Goal: Transaction & Acquisition: Purchase product/service

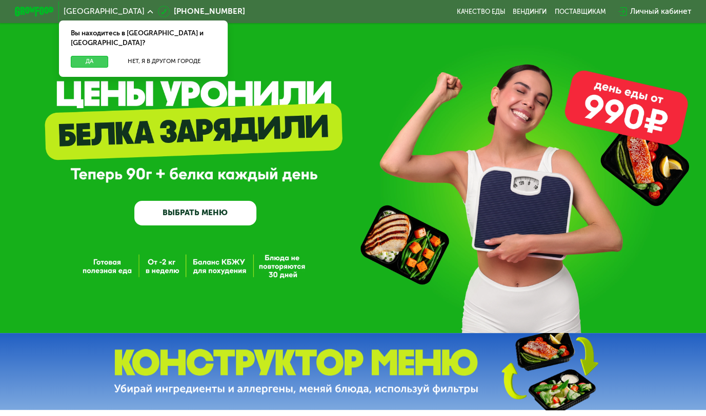
click at [81, 56] on button "Да" at bounding box center [90, 62] width 38 height 12
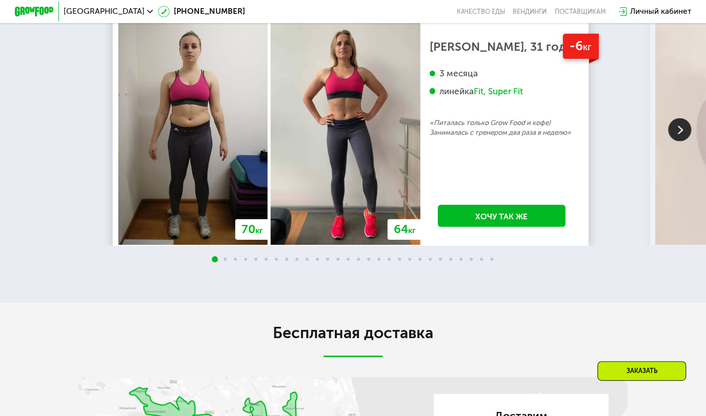
scroll to position [1640, 0]
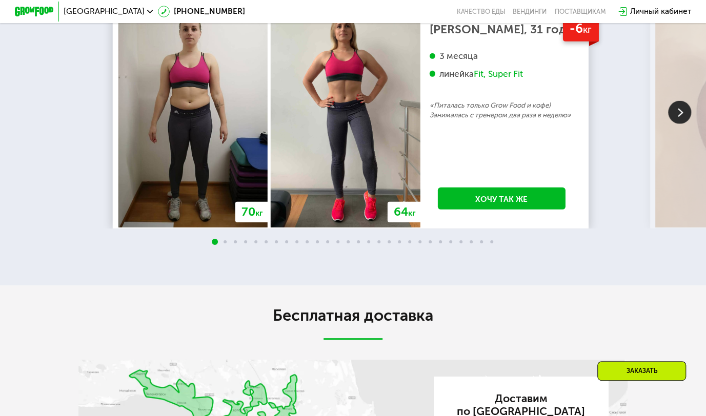
click at [681, 124] on img at bounding box center [679, 112] width 23 height 23
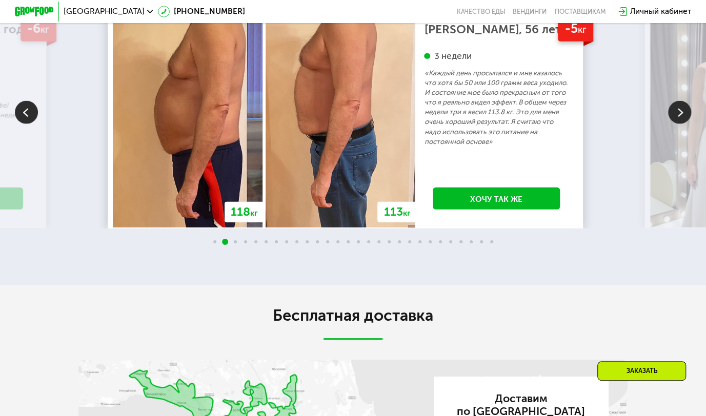
click at [678, 124] on img at bounding box center [679, 112] width 23 height 23
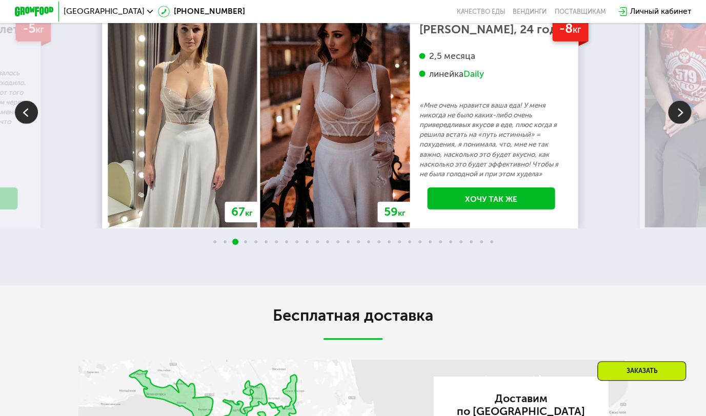
click at [674, 124] on img at bounding box center [679, 112] width 23 height 23
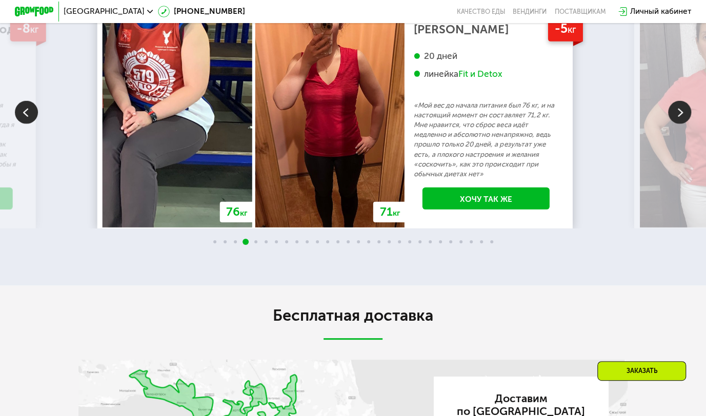
click at [674, 124] on img at bounding box center [679, 112] width 23 height 23
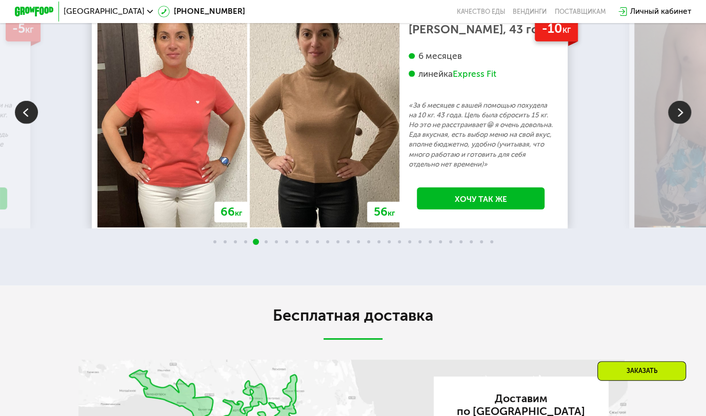
click at [673, 124] on img at bounding box center [679, 112] width 23 height 23
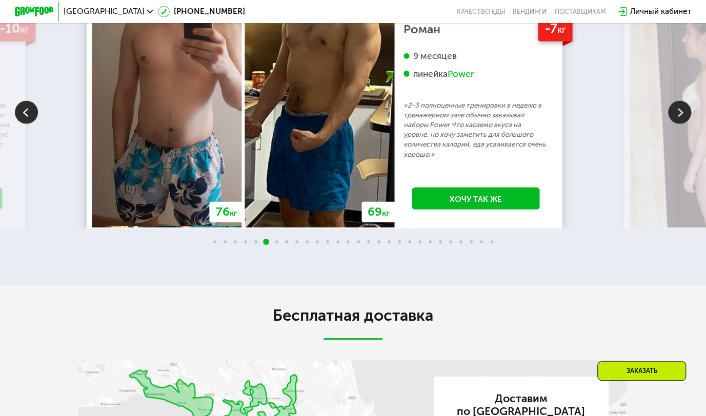
click at [678, 124] on img at bounding box center [679, 112] width 23 height 23
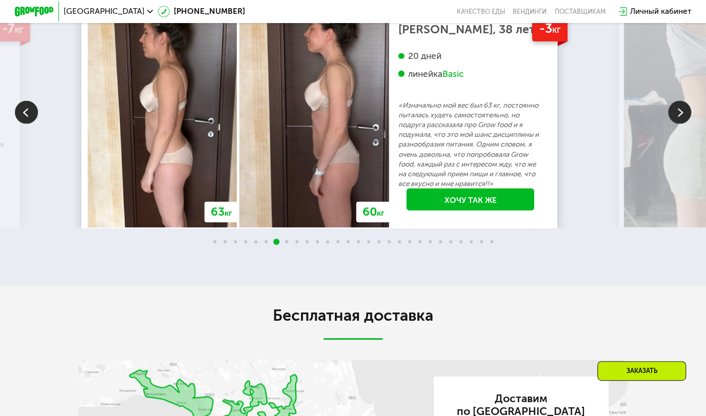
click at [676, 124] on img at bounding box center [679, 112] width 23 height 23
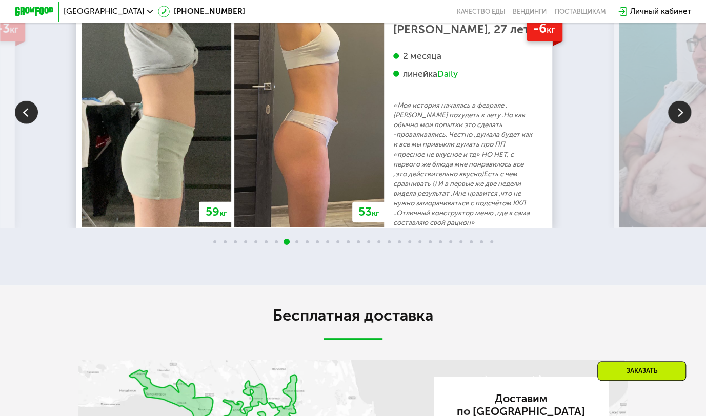
click at [679, 124] on img at bounding box center [679, 112] width 23 height 23
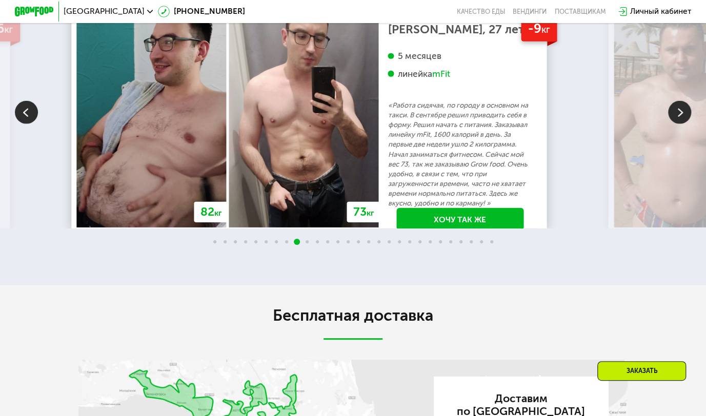
click at [679, 124] on img at bounding box center [679, 112] width 23 height 23
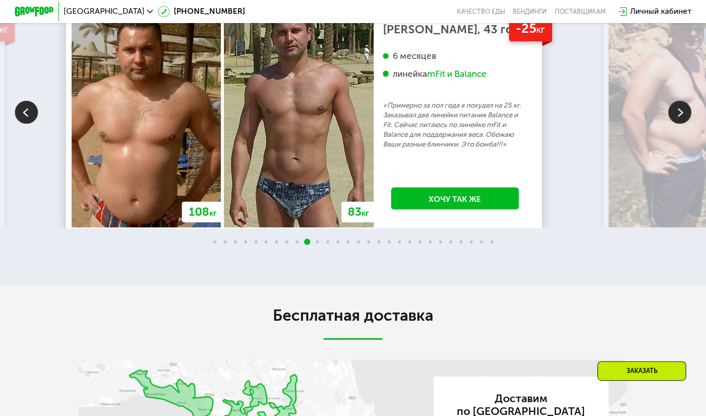
click at [678, 124] on img at bounding box center [679, 112] width 23 height 23
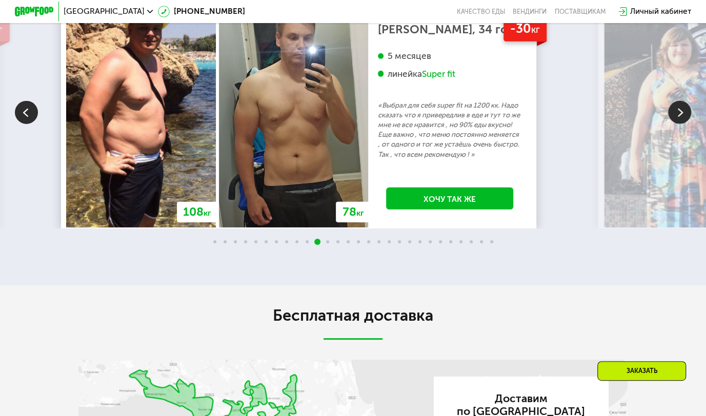
click at [678, 124] on img at bounding box center [679, 112] width 23 height 23
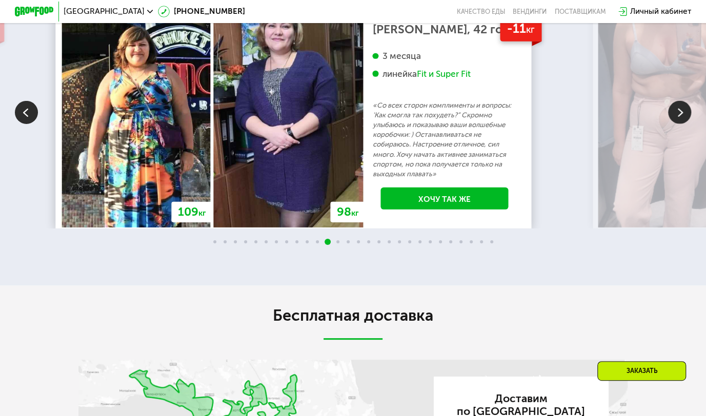
click at [681, 124] on img at bounding box center [679, 112] width 23 height 23
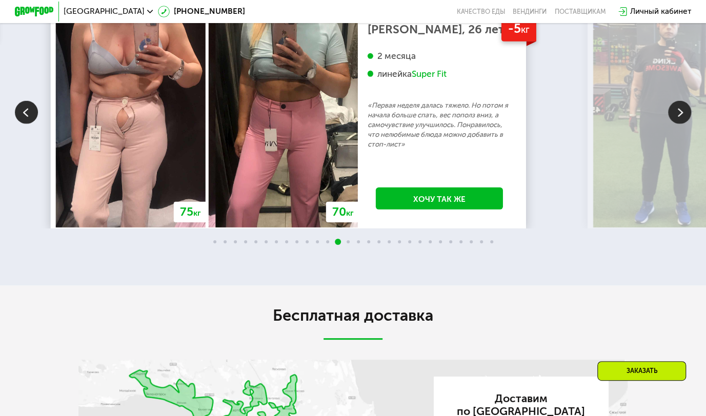
click at [684, 124] on img at bounding box center [679, 112] width 23 height 23
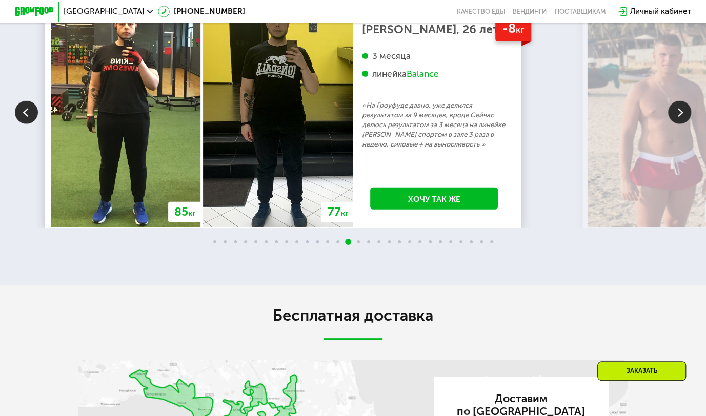
click at [684, 124] on img at bounding box center [679, 112] width 23 height 23
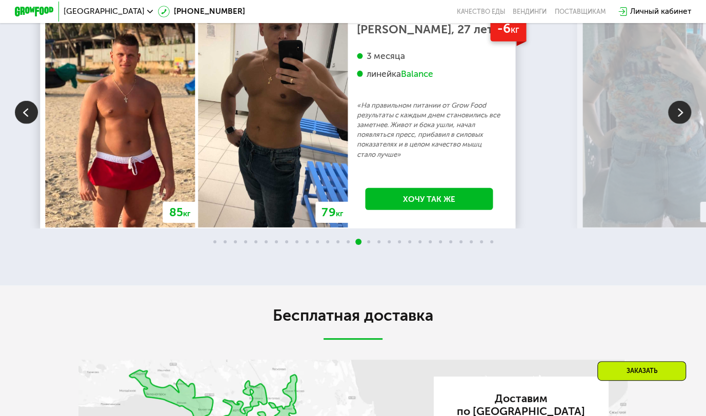
click at [683, 124] on img at bounding box center [679, 112] width 23 height 23
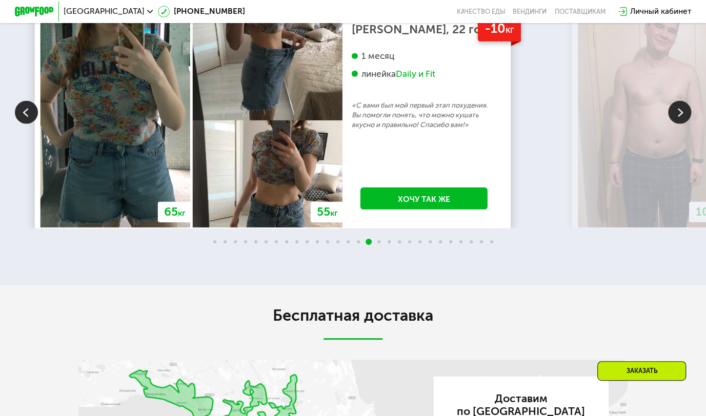
click at [683, 124] on img at bounding box center [679, 112] width 23 height 23
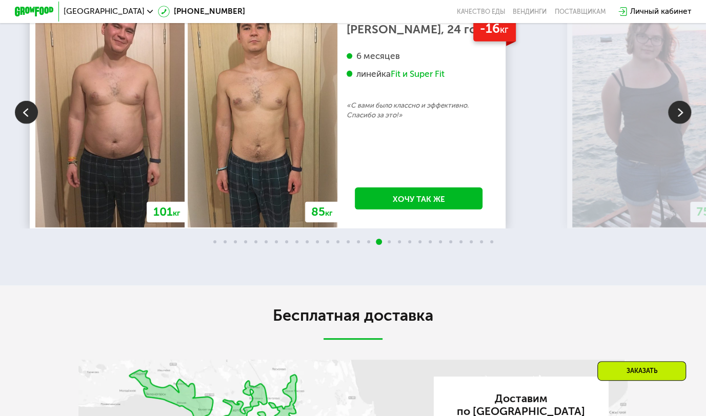
click at [682, 124] on img at bounding box center [679, 112] width 23 height 23
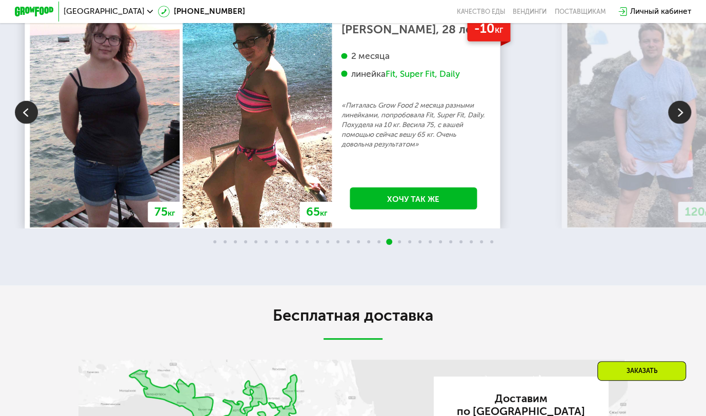
click at [682, 124] on img at bounding box center [679, 112] width 23 height 23
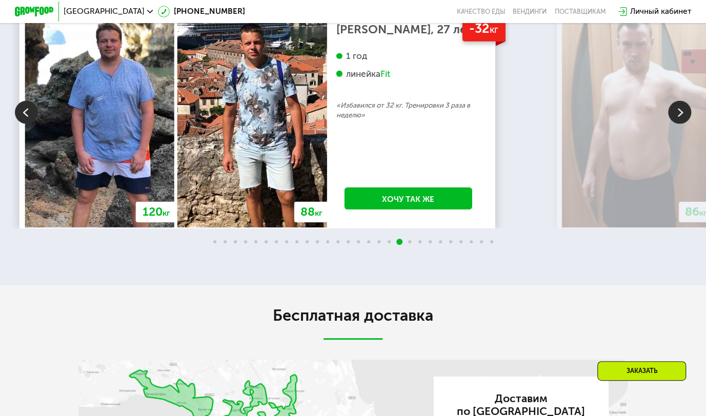
click at [682, 124] on img at bounding box center [679, 112] width 23 height 23
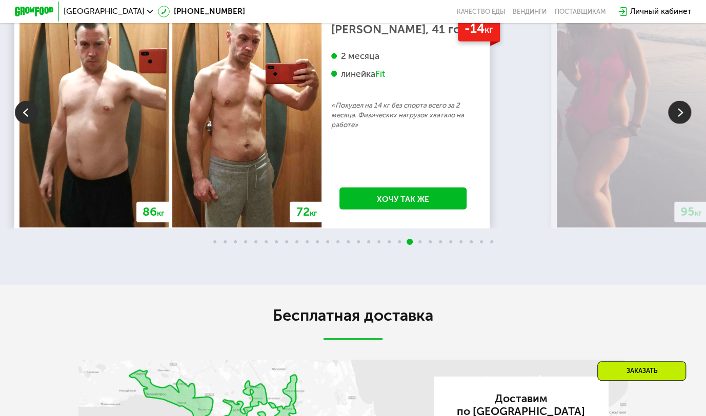
click at [682, 124] on img at bounding box center [679, 112] width 23 height 23
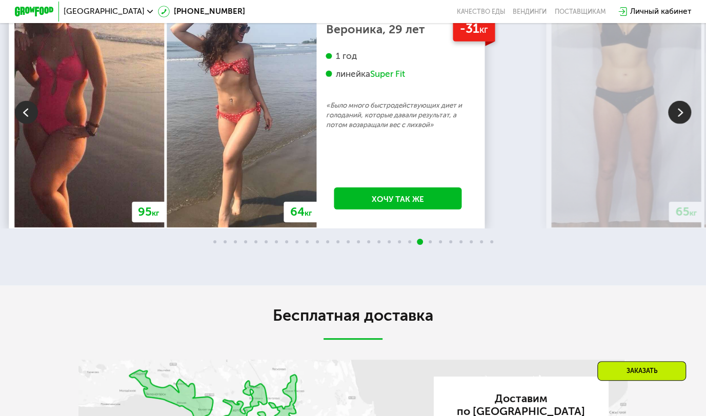
click at [682, 124] on img at bounding box center [679, 112] width 23 height 23
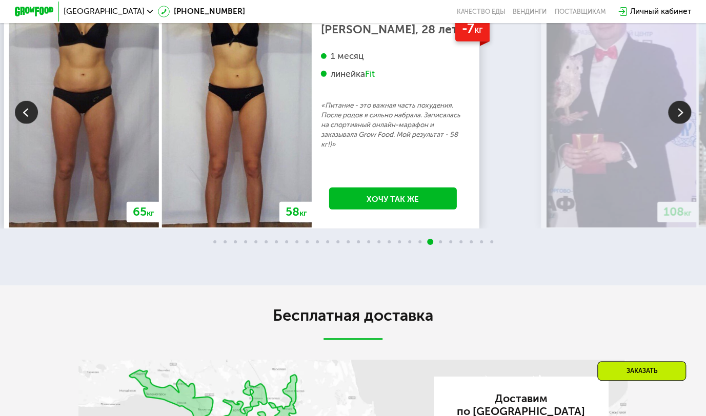
click at [682, 124] on img at bounding box center [679, 112] width 23 height 23
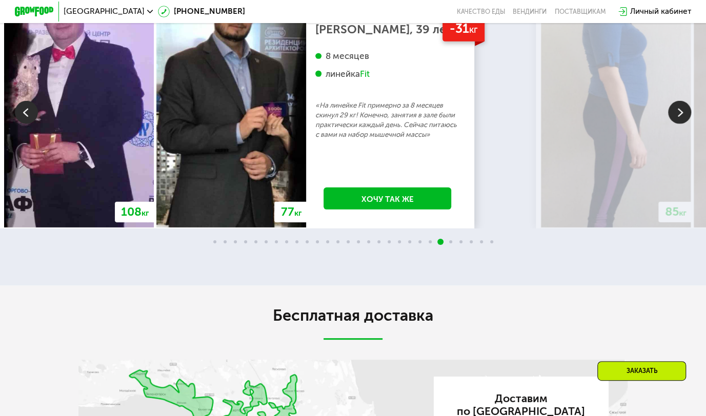
click at [682, 124] on img at bounding box center [679, 112] width 23 height 23
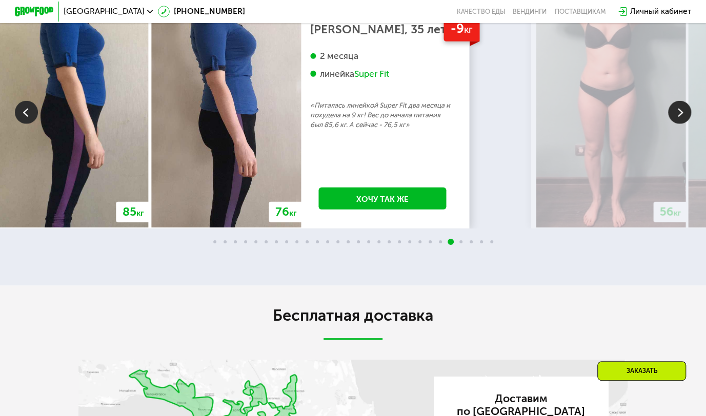
click at [682, 124] on img at bounding box center [679, 112] width 23 height 23
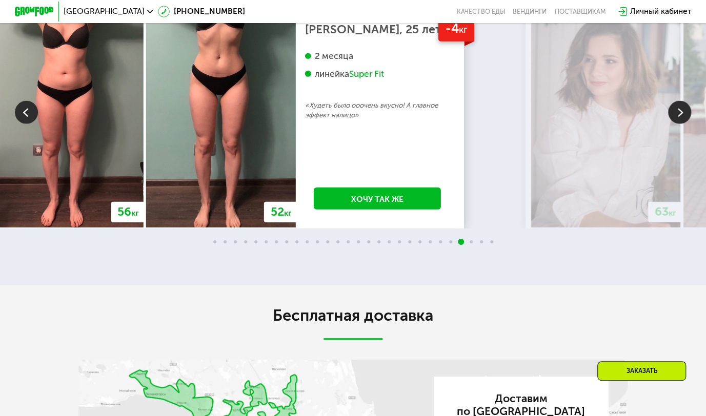
click at [682, 124] on img at bounding box center [679, 112] width 23 height 23
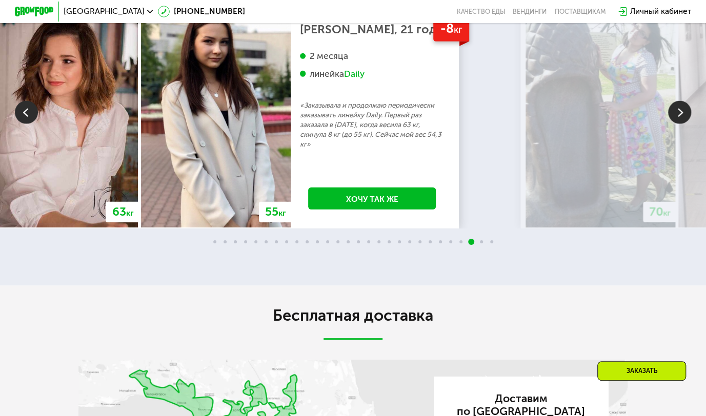
click at [682, 124] on img at bounding box center [679, 112] width 23 height 23
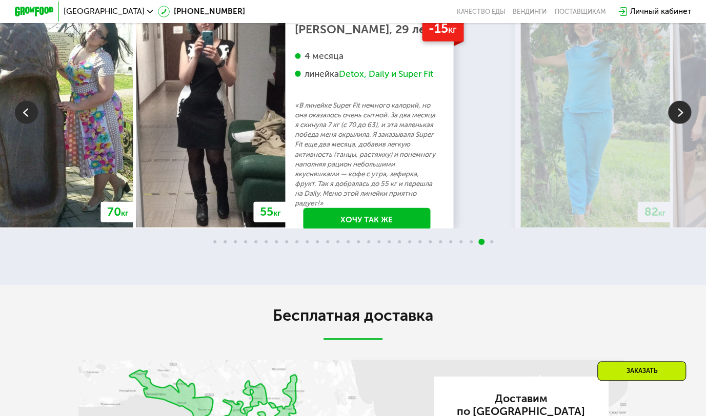
click at [682, 124] on img at bounding box center [679, 112] width 23 height 23
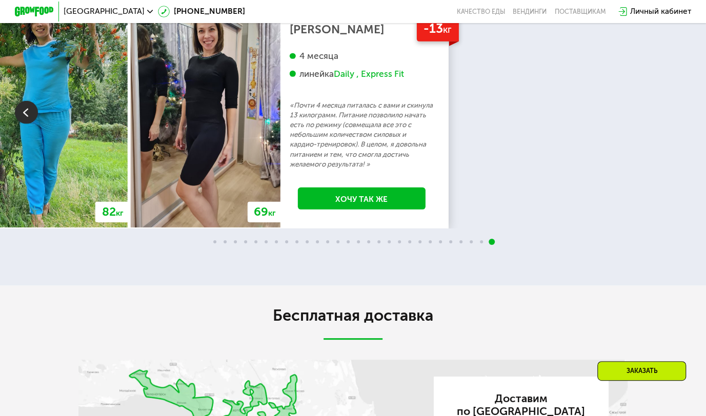
click at [682, 203] on div "70 кг 64 кг -6 кг [PERSON_NAME], 31 год 3 месяца линейка Fit, Super Fit «Питала…" at bounding box center [353, 111] width 706 height 233
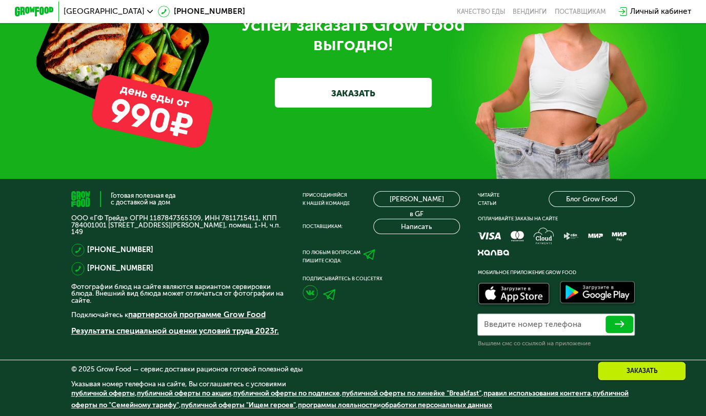
scroll to position [2926, 0]
click at [669, 368] on div "Заказать" at bounding box center [641, 370] width 89 height 19
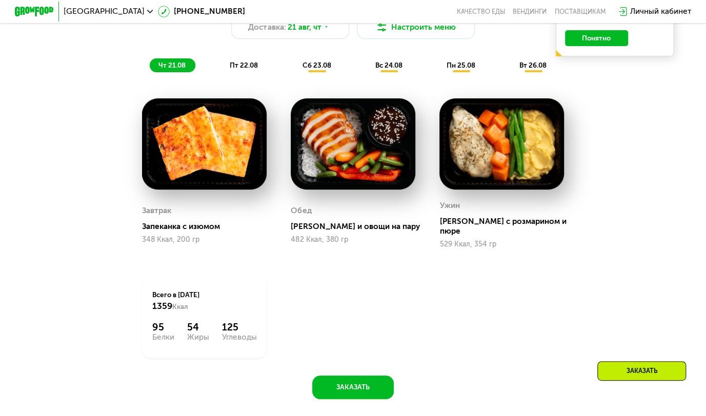
scroll to position [526, 0]
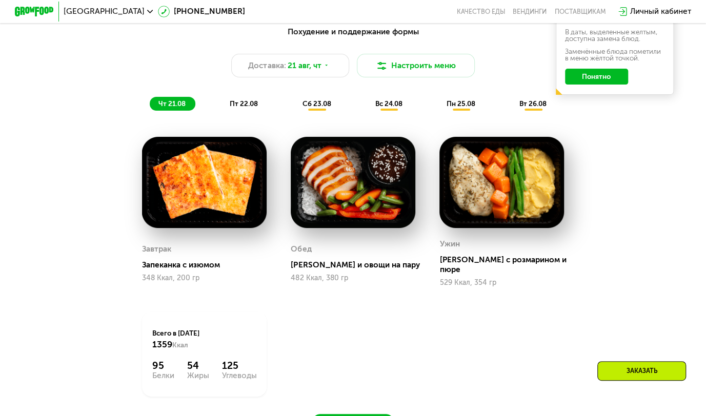
click at [233, 108] on span "пт 22.08" at bounding box center [244, 103] width 28 height 8
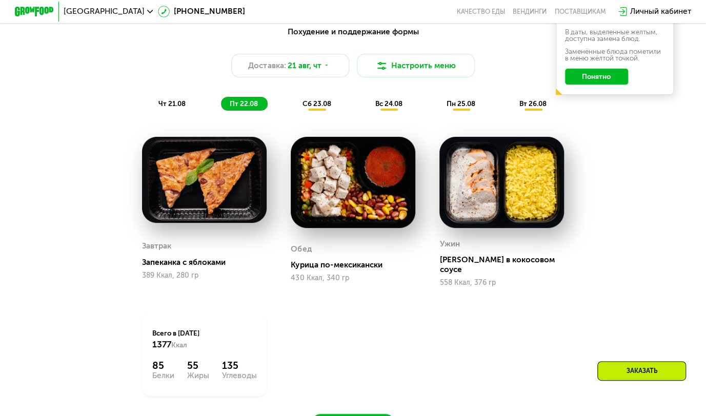
click at [312, 108] on span "сб 23.08" at bounding box center [316, 103] width 29 height 8
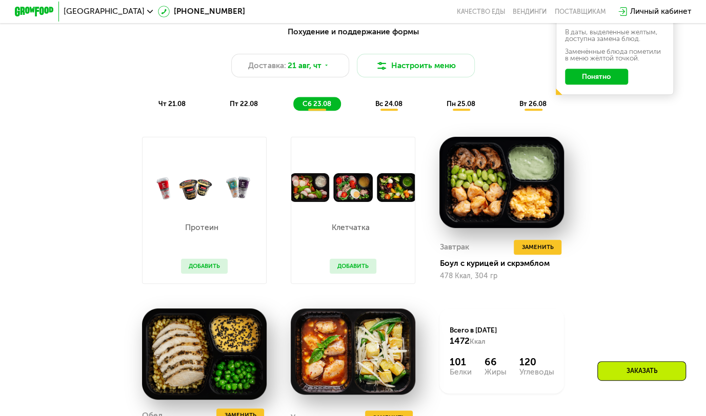
click at [438, 111] on div "вс 24.08" at bounding box center [461, 104] width 47 height 14
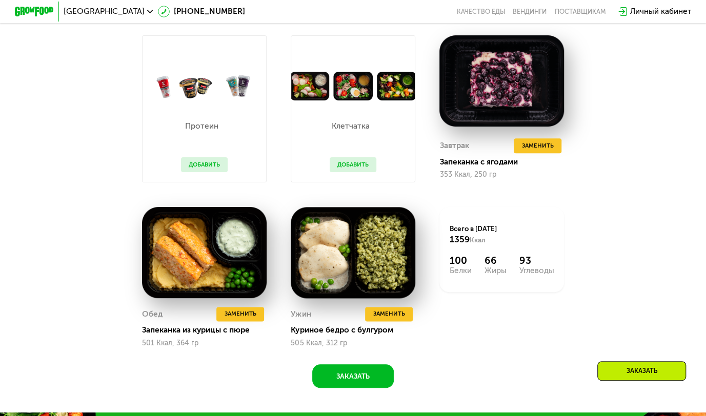
scroll to position [628, 0]
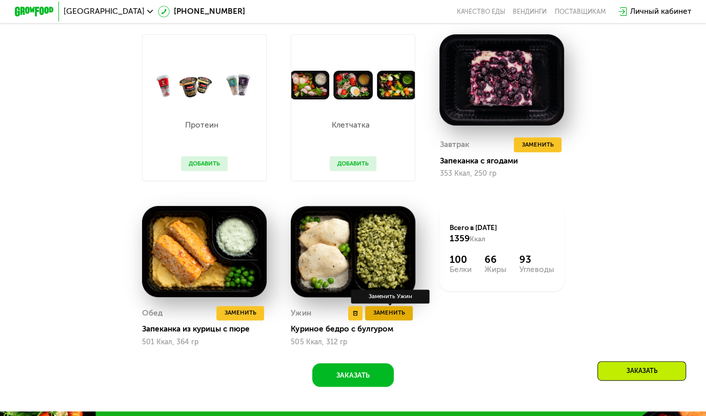
click at [406, 319] on button "Заменить" at bounding box center [389, 313] width 48 height 15
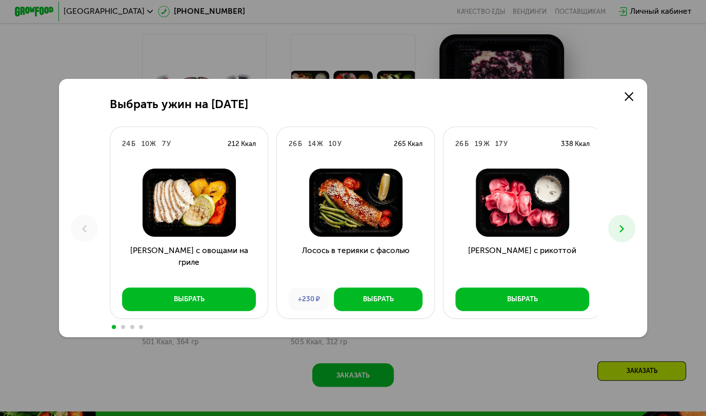
click at [397, 318] on div "Лосось в терияки с фасолью +230 ₽ Выбрать" at bounding box center [355, 239] width 157 height 158
click at [627, 226] on icon at bounding box center [622, 229] width 12 height 12
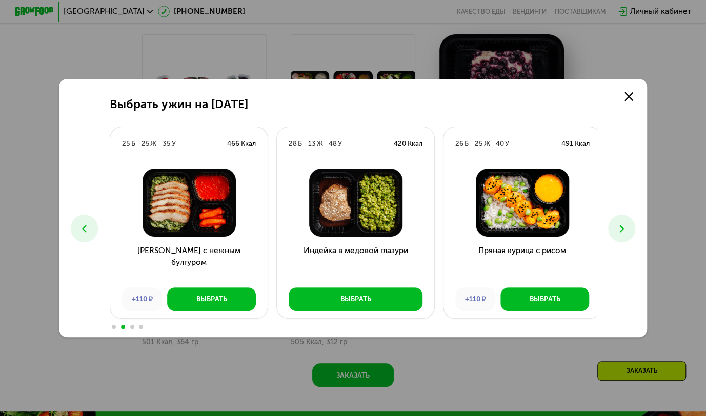
click at [623, 231] on icon at bounding box center [622, 229] width 12 height 12
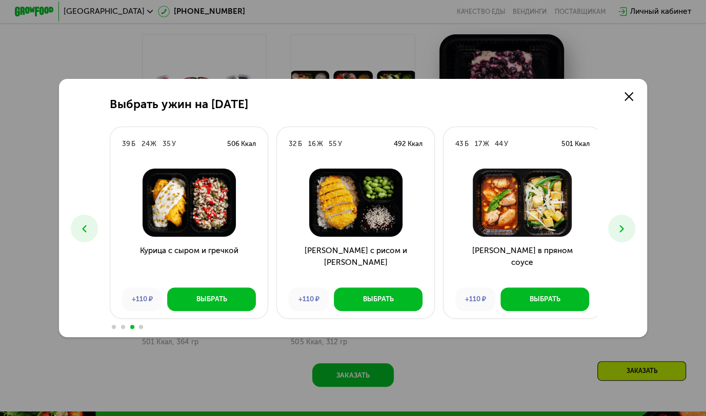
click at [623, 230] on icon at bounding box center [622, 229] width 12 height 12
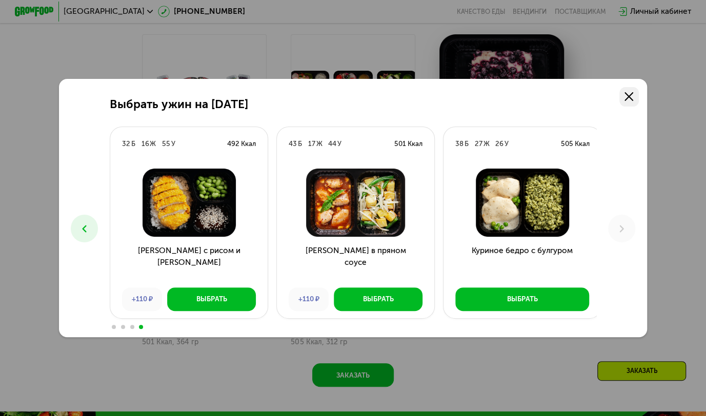
click at [632, 98] on icon at bounding box center [628, 96] width 9 height 9
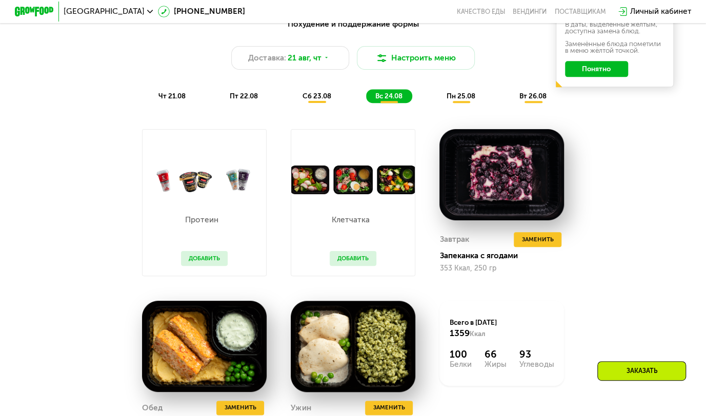
scroll to position [526, 0]
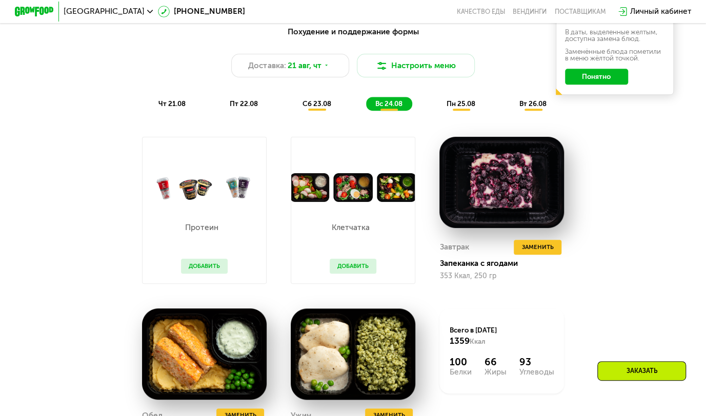
click at [465, 108] on span "пн 25.08" at bounding box center [460, 103] width 29 height 8
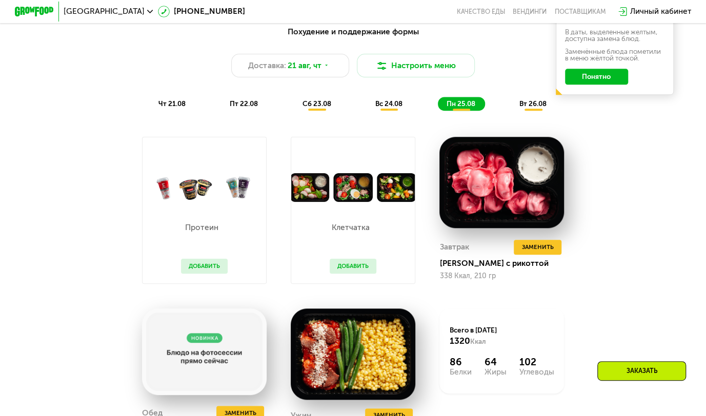
click at [388, 185] on img at bounding box center [352, 187] width 123 height 29
click at [546, 252] on span "Заменить" at bounding box center [538, 247] width 32 height 10
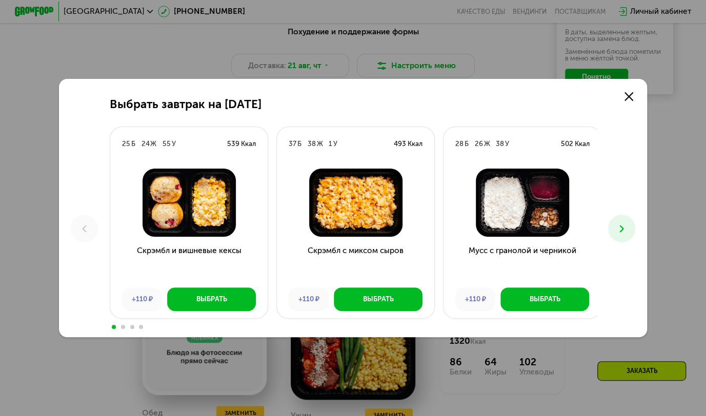
click at [619, 231] on icon at bounding box center [622, 229] width 12 height 12
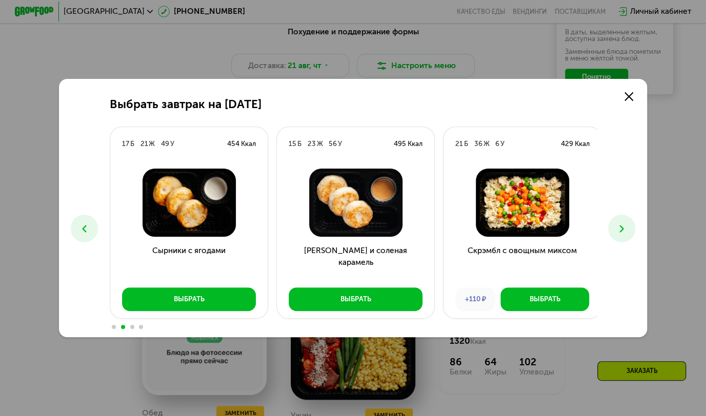
click at [620, 231] on icon at bounding box center [622, 229] width 12 height 12
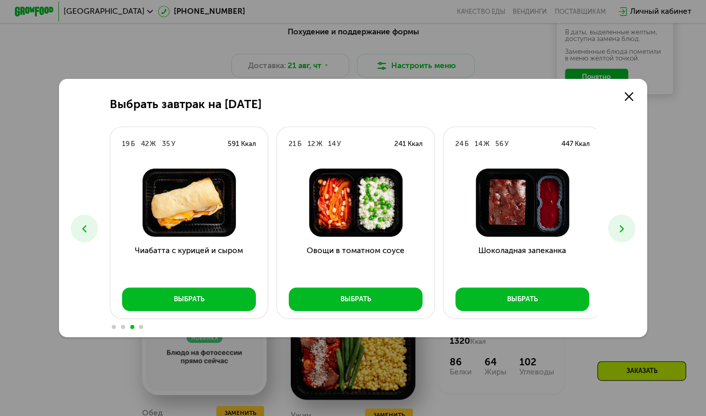
click at [620, 231] on icon at bounding box center [622, 229] width 12 height 12
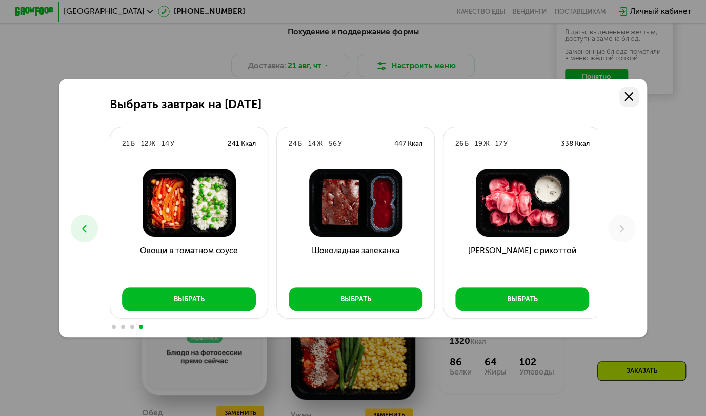
click at [631, 97] on icon at bounding box center [628, 96] width 9 height 9
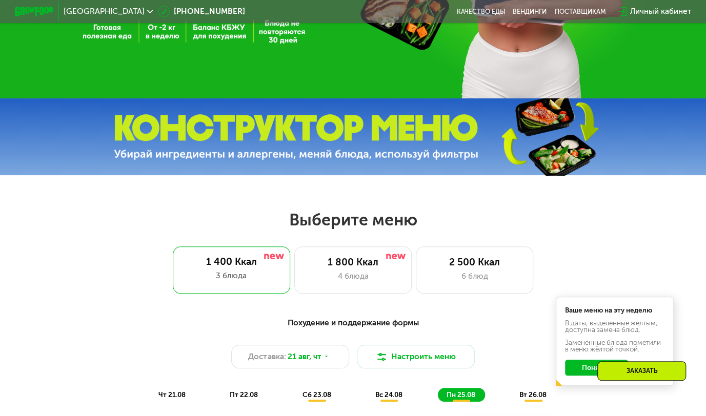
scroll to position [270, 0]
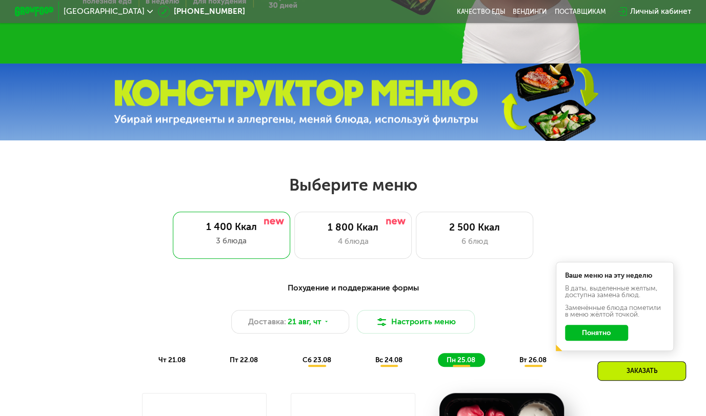
click at [618, 340] on button "Понятно" at bounding box center [596, 333] width 63 height 16
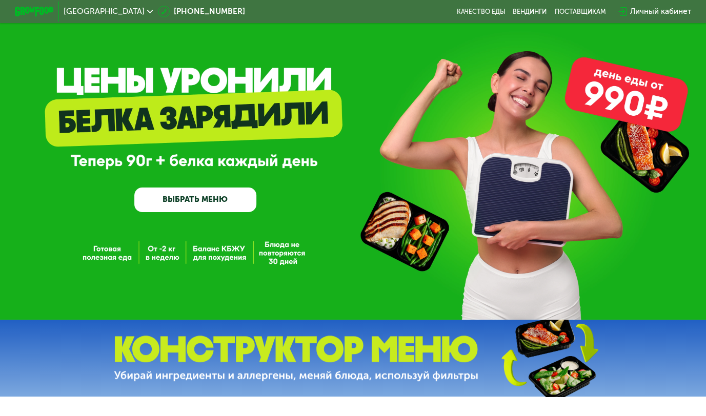
scroll to position [0, 0]
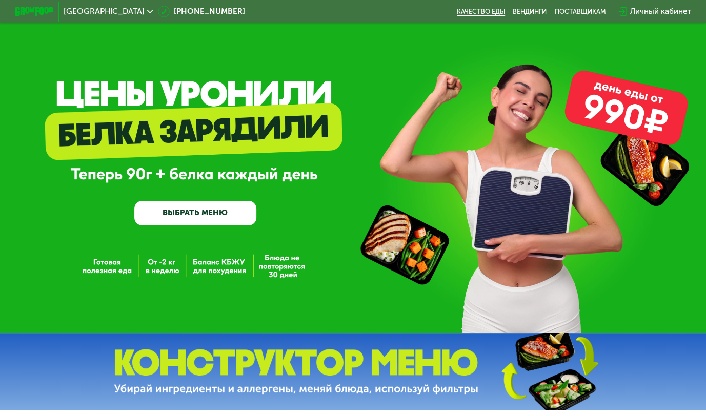
click at [488, 10] on link "Качество еды" at bounding box center [481, 12] width 48 height 8
click at [527, 10] on link "Вендинги" at bounding box center [530, 12] width 34 height 8
click at [583, 13] on div "поставщикам" at bounding box center [579, 12] width 51 height 8
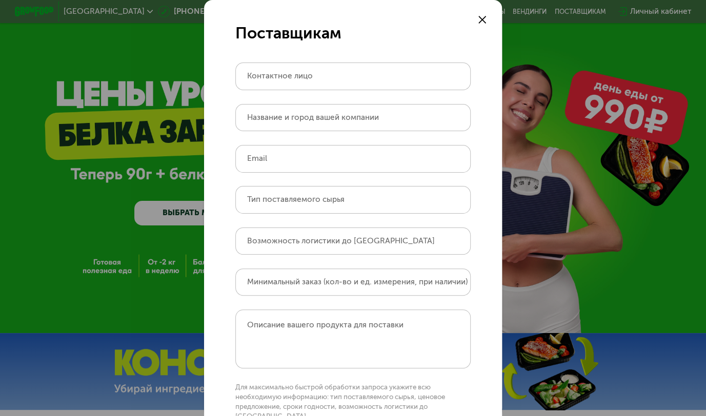
click at [478, 19] on icon at bounding box center [482, 20] width 8 height 8
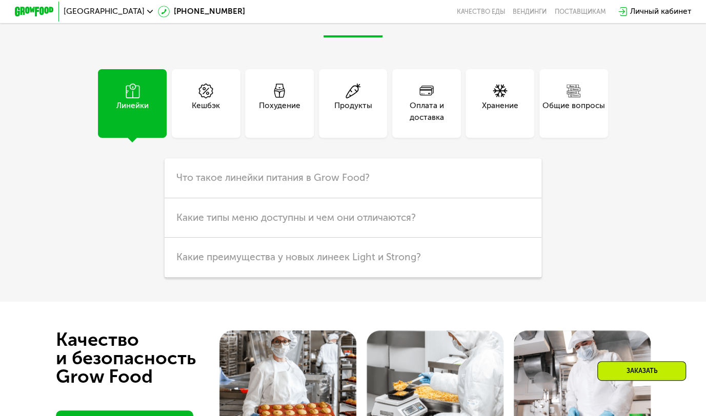
scroll to position [2306, 0]
click at [497, 123] on div "Хранение" at bounding box center [500, 111] width 36 height 24
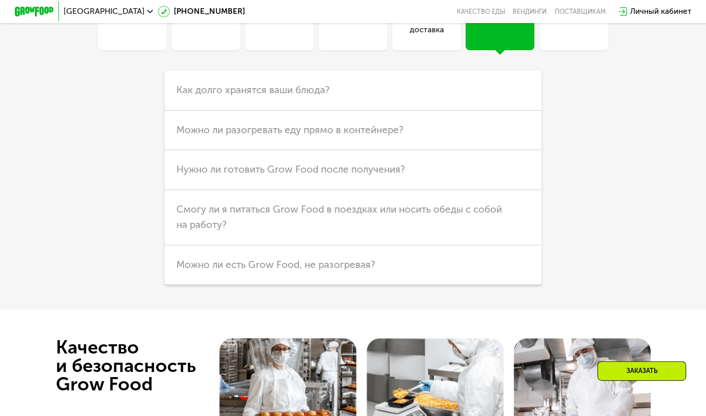
scroll to position [2409, 0]
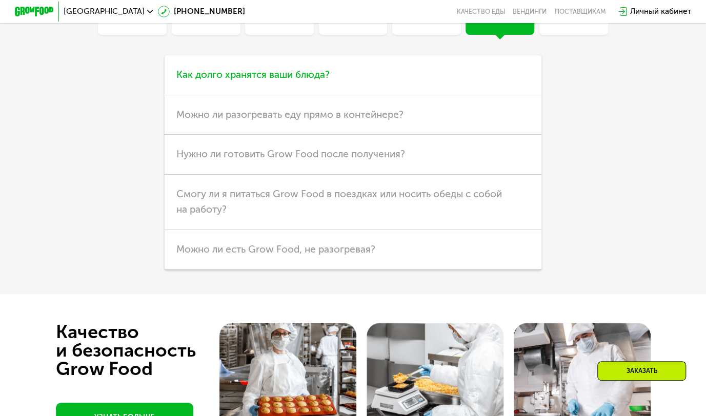
click at [258, 80] on span "Как долго хранятся ваши блюда?" at bounding box center [252, 75] width 153 height 12
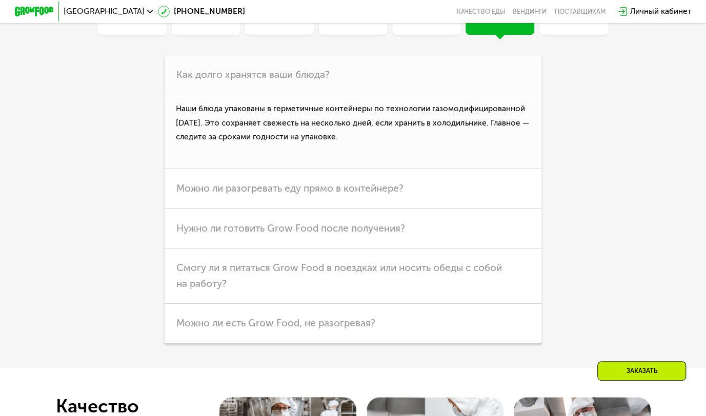
click at [368, 21] on div "Продукты" at bounding box center [353, 9] width 38 height 24
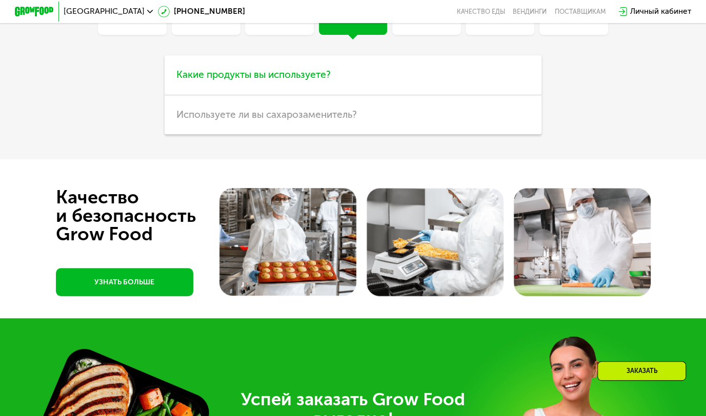
click at [261, 80] on span "Какие продукты вы используете?" at bounding box center [253, 75] width 154 height 12
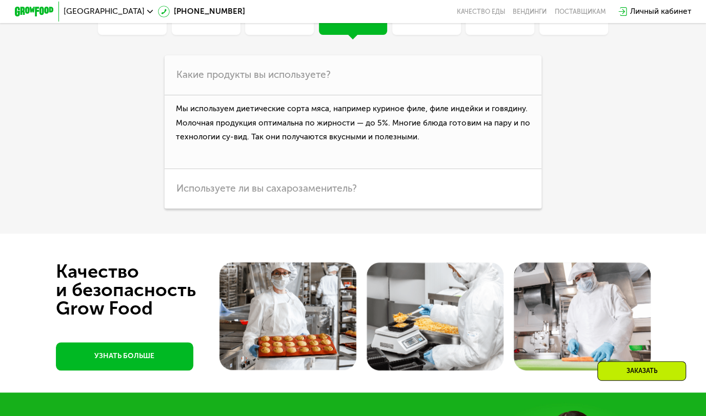
click at [285, 21] on div "Похудение" at bounding box center [280, 9] width 42 height 24
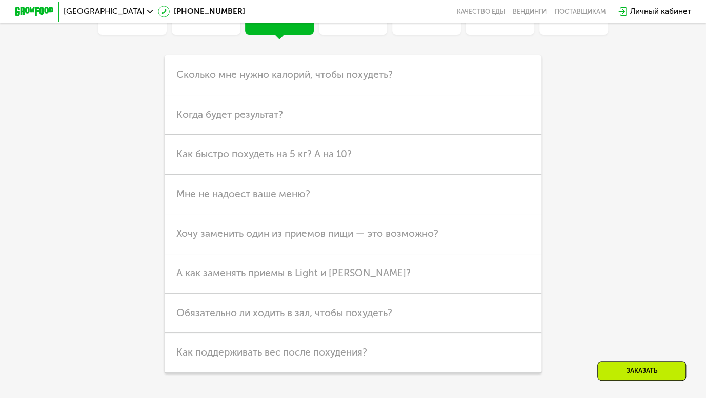
click at [128, 21] on div "Линейки" at bounding box center [132, 9] width 32 height 24
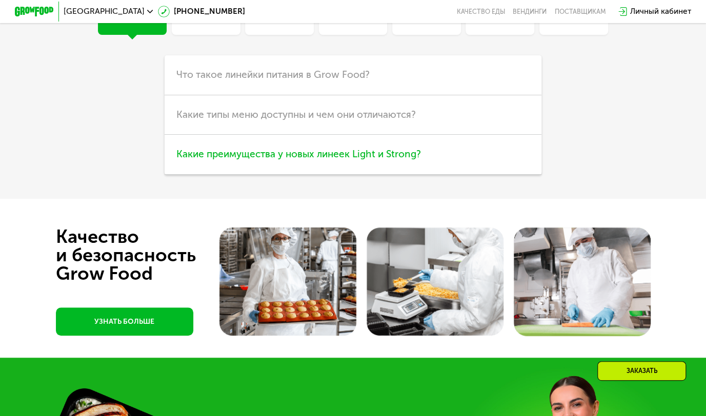
click at [365, 160] on span "Какие преимущества у новых линеек Light и Strong?" at bounding box center [298, 154] width 244 height 12
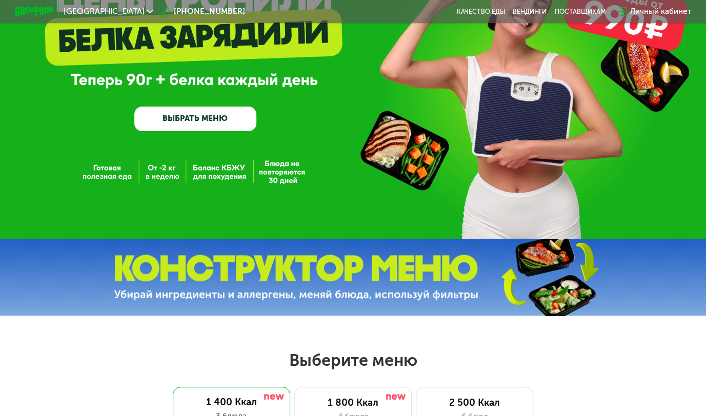
scroll to position [0, 0]
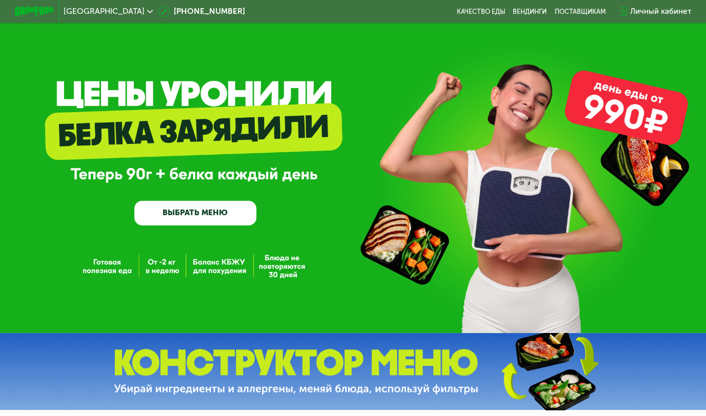
click at [219, 209] on link "ВЫБРАТЬ МЕНЮ" at bounding box center [195, 213] width 122 height 25
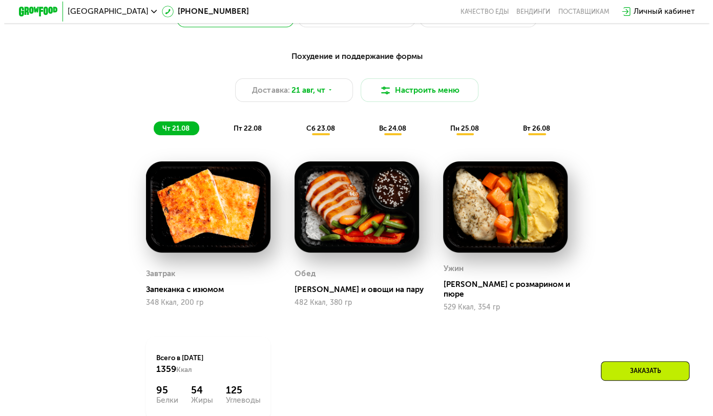
scroll to position [527, 0]
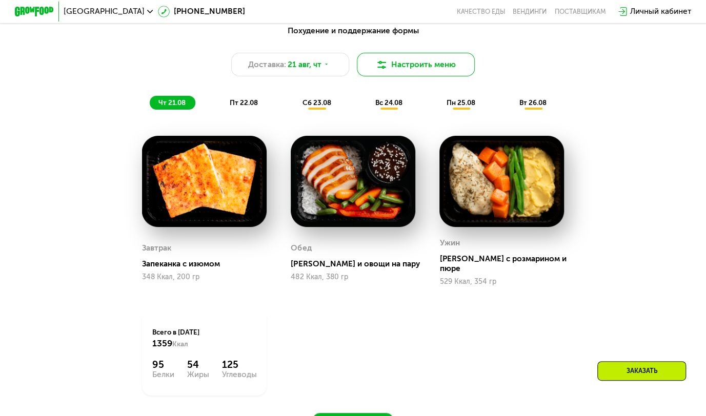
click at [424, 68] on button "Настроить меню" at bounding box center [416, 65] width 118 height 24
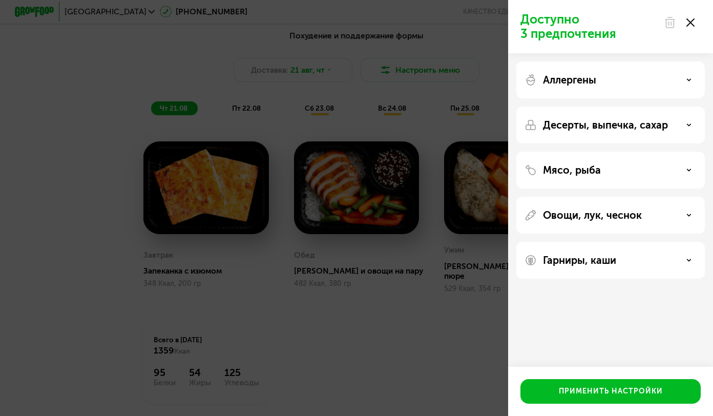
click at [684, 78] on div "Аллергены" at bounding box center [611, 80] width 172 height 12
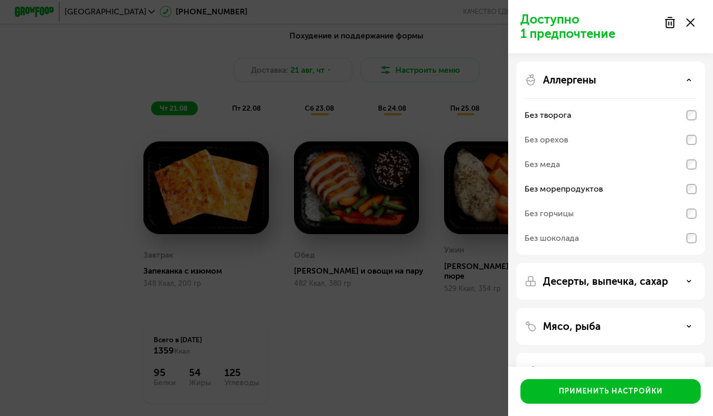
click at [690, 280] on icon at bounding box center [689, 281] width 5 height 5
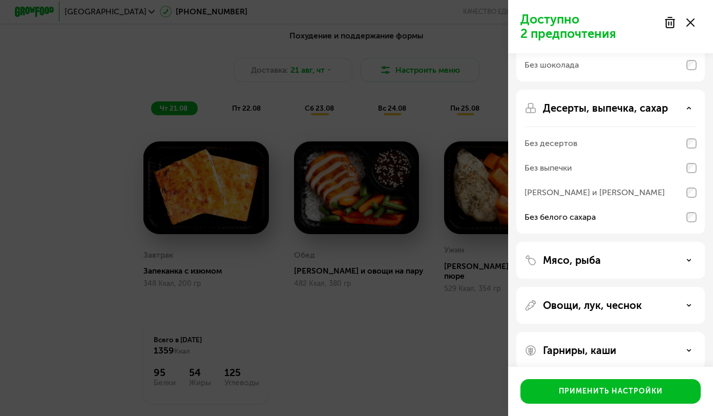
scroll to position [185, 0]
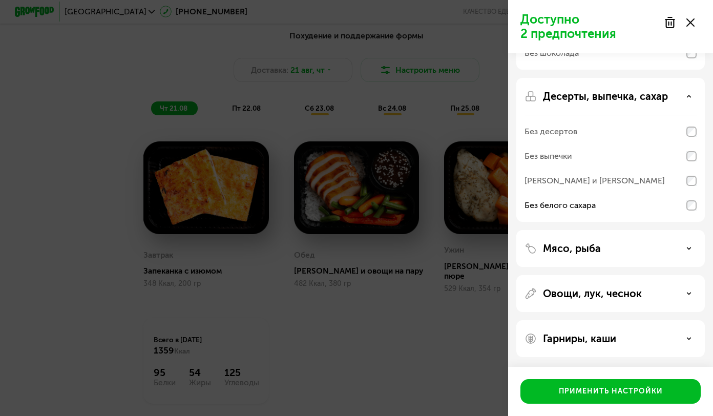
click at [686, 249] on div "Мясо, рыба" at bounding box center [611, 248] width 172 height 12
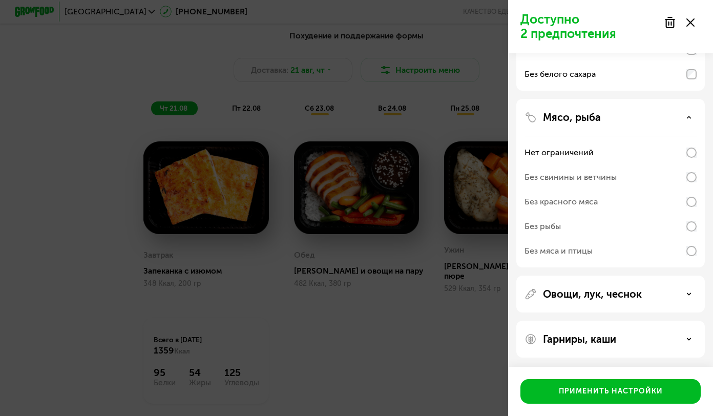
scroll to position [317, 0]
click at [691, 293] on icon at bounding box center [689, 293] width 5 height 5
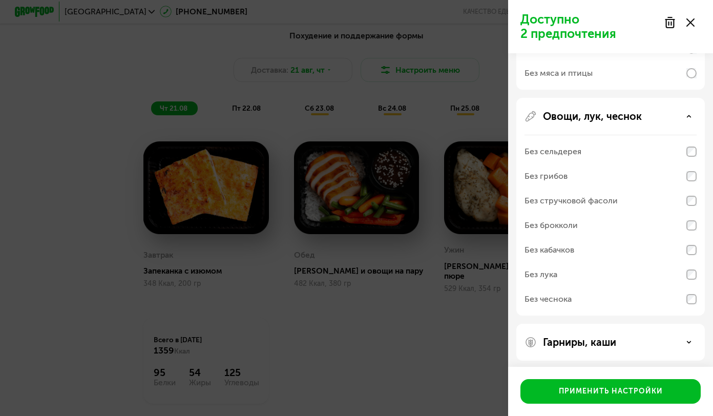
scroll to position [497, 0]
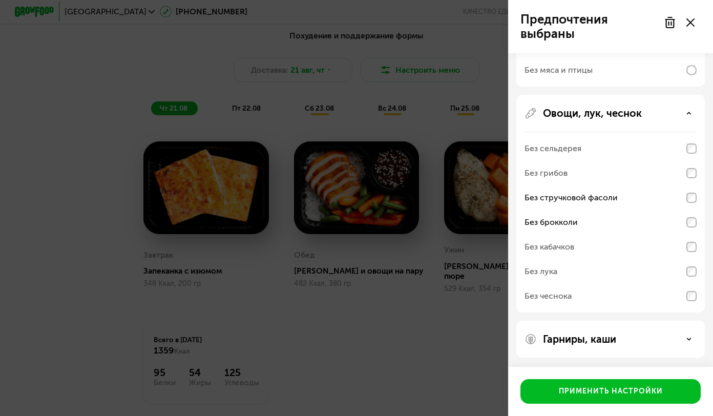
click at [689, 340] on icon at bounding box center [689, 339] width 5 height 5
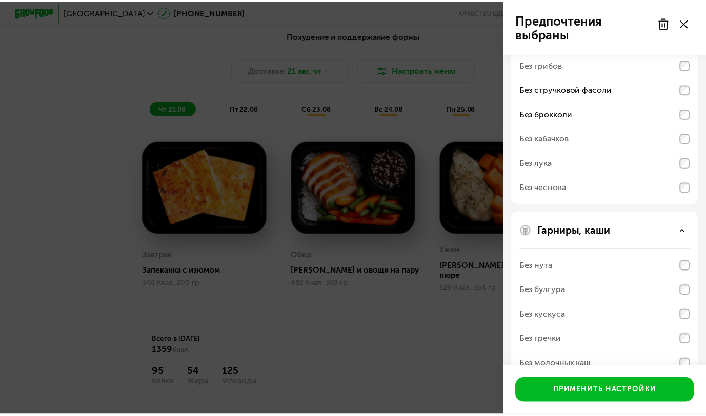
scroll to position [629, 0]
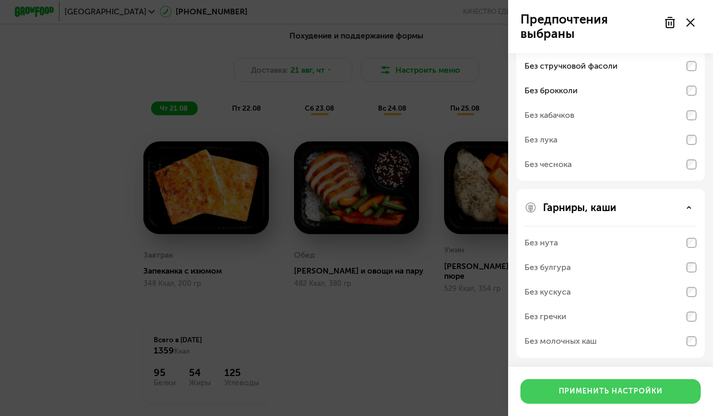
click at [646, 395] on div "Применить настройки" at bounding box center [611, 391] width 104 height 10
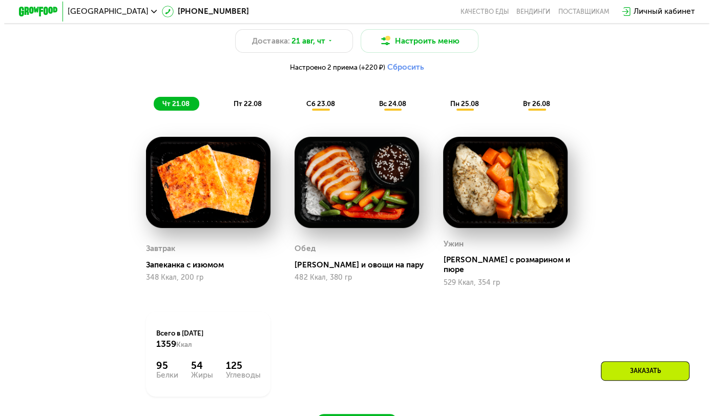
scroll to position [527, 0]
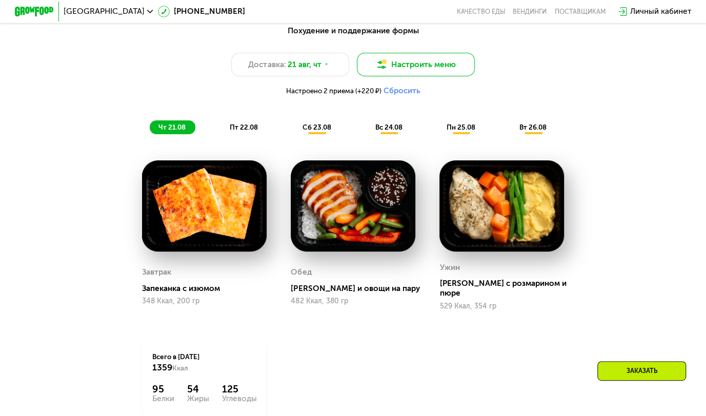
click at [438, 70] on button "Настроить меню" at bounding box center [416, 65] width 118 height 24
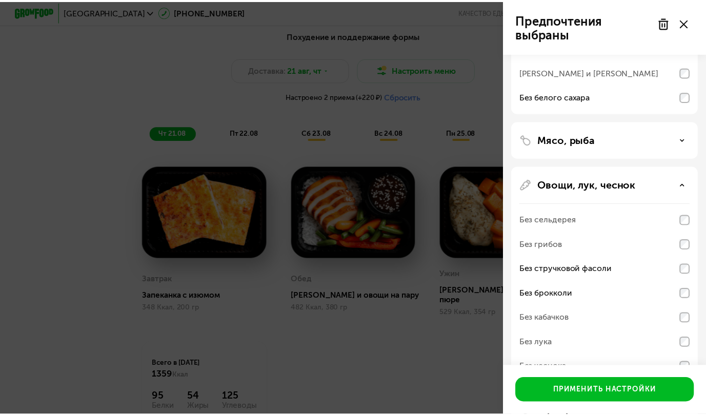
scroll to position [205, 0]
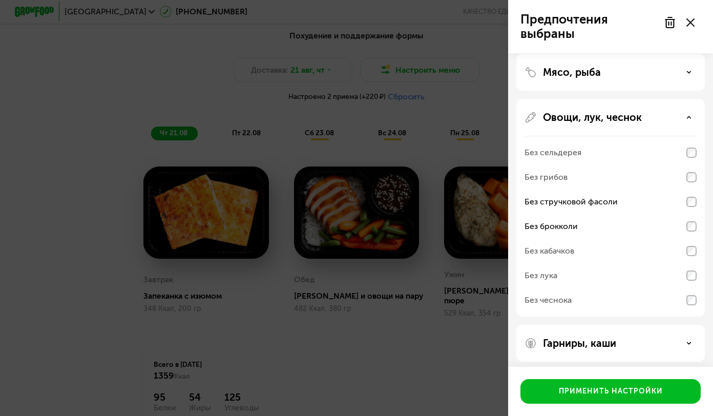
click at [688, 24] on icon at bounding box center [691, 22] width 8 height 8
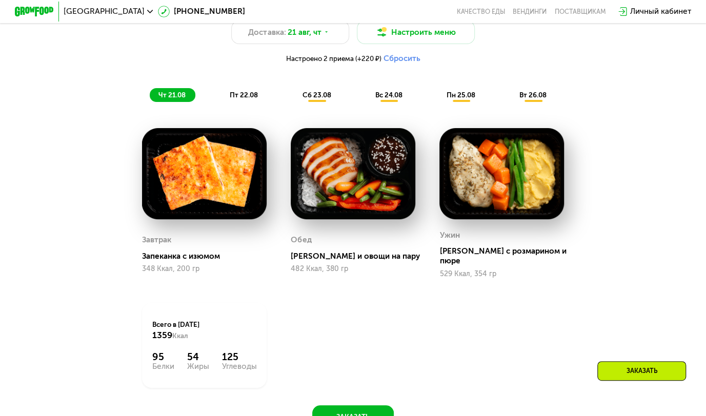
scroll to position [527, 0]
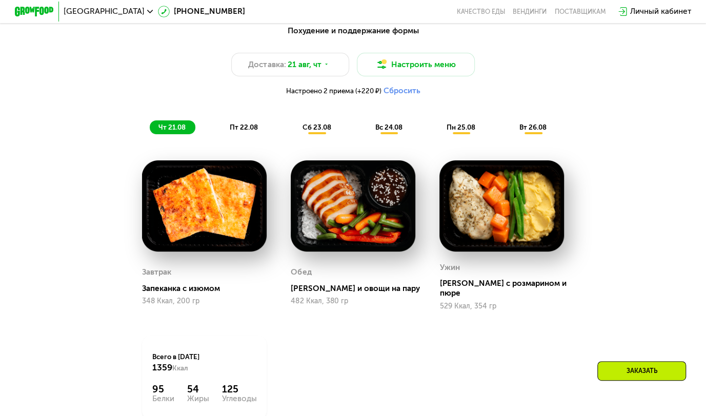
click at [245, 131] on span "пт 22.08" at bounding box center [244, 127] width 28 height 8
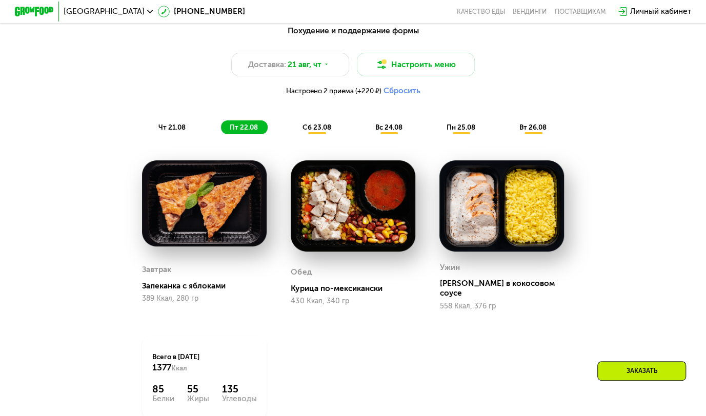
click at [322, 131] on span "сб 23.08" at bounding box center [316, 127] width 29 height 8
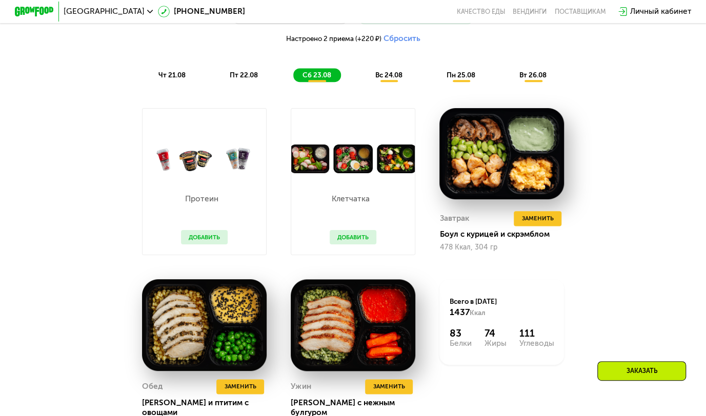
scroll to position [578, 0]
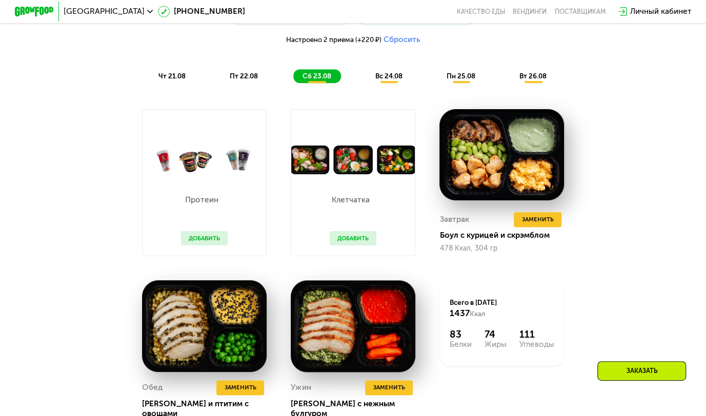
click at [197, 171] on img at bounding box center [203, 160] width 123 height 29
click at [209, 244] on button "Добавить" at bounding box center [204, 238] width 47 height 15
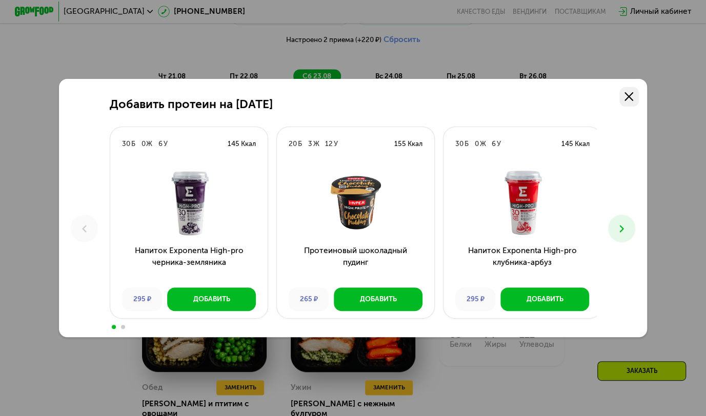
click at [633, 98] on icon at bounding box center [628, 96] width 9 height 9
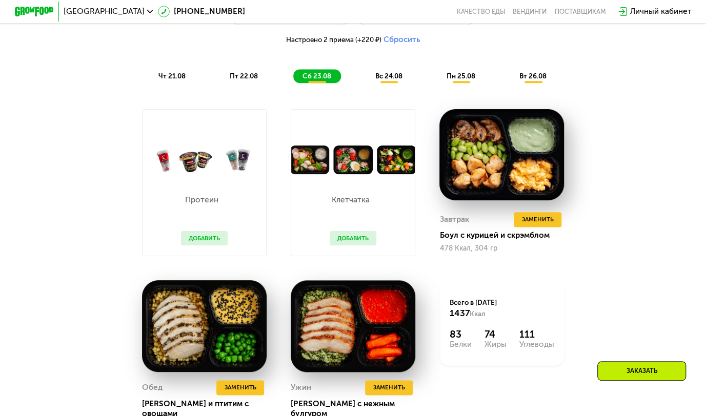
click at [346, 242] on button "Добавить" at bounding box center [353, 238] width 47 height 15
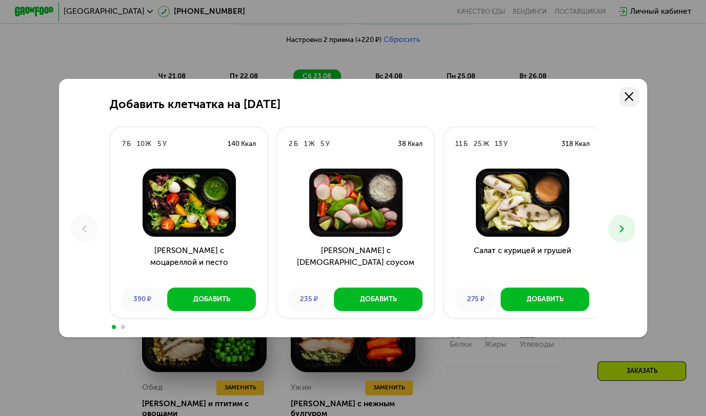
click at [632, 94] on use at bounding box center [628, 96] width 9 height 9
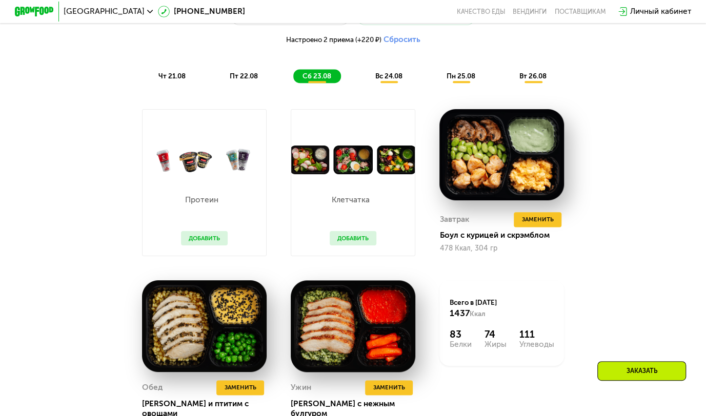
click at [382, 80] on span "вс 24.08" at bounding box center [388, 76] width 27 height 8
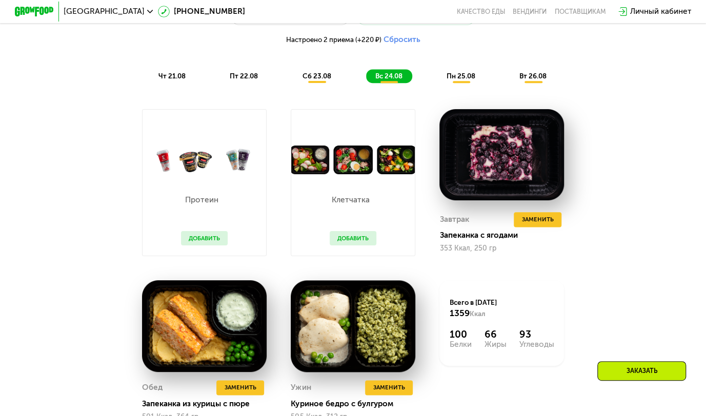
click at [455, 79] on span "пн 25.08" at bounding box center [460, 76] width 29 height 8
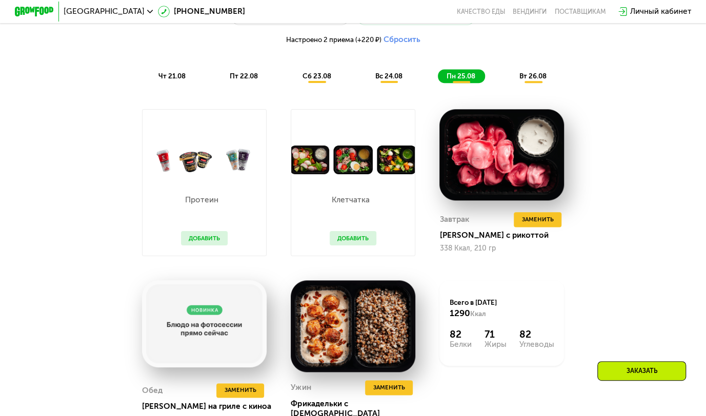
click at [544, 80] on span "вт 26.08" at bounding box center [532, 76] width 27 height 8
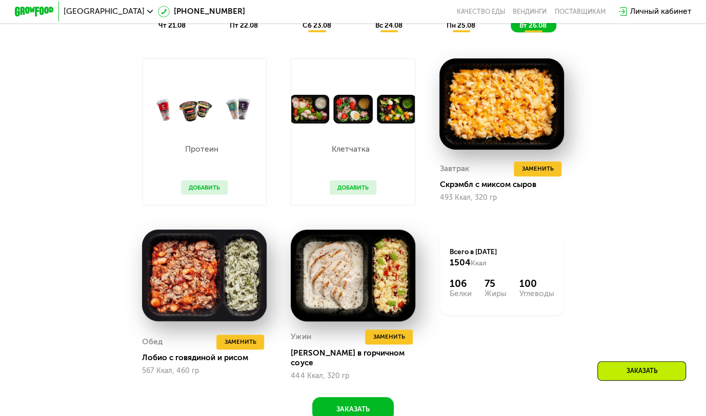
scroll to position [629, 0]
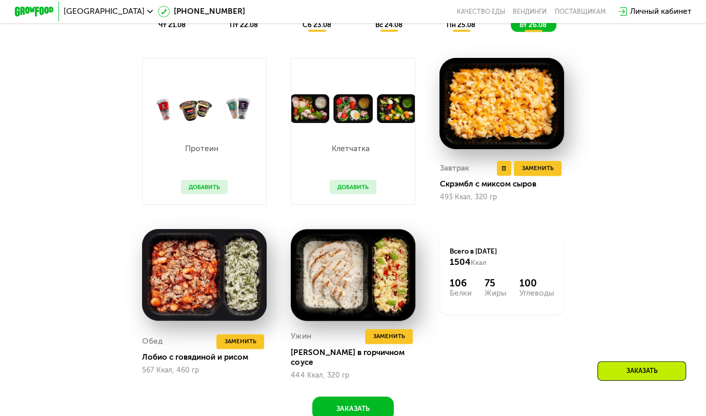
click at [534, 121] on img at bounding box center [501, 103] width 124 height 91
click at [546, 173] on span "Заменить" at bounding box center [538, 168] width 32 height 10
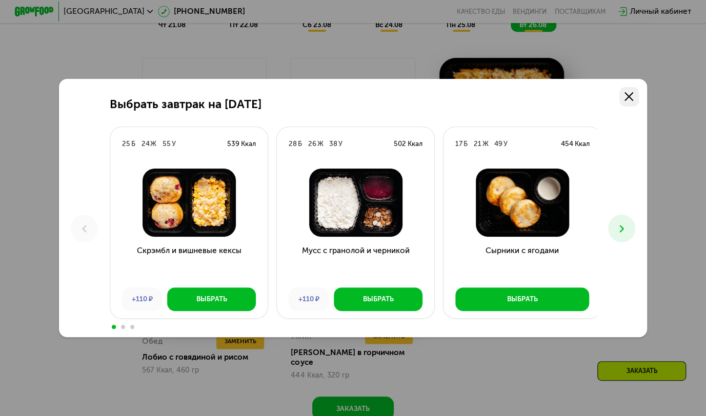
click at [633, 95] on icon at bounding box center [628, 96] width 9 height 9
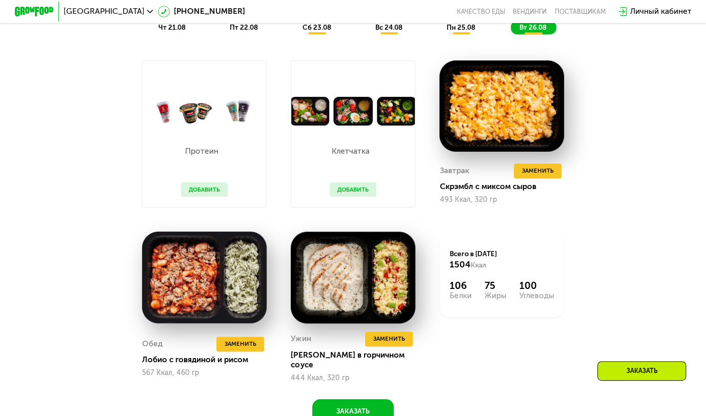
scroll to position [476, 0]
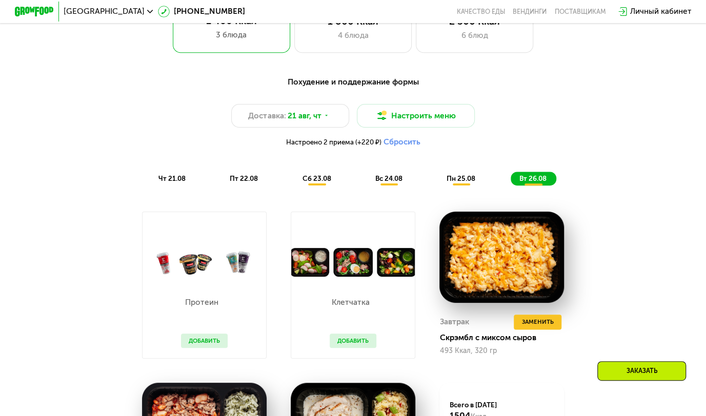
click at [408, 146] on button "Сбросить" at bounding box center [401, 142] width 37 height 10
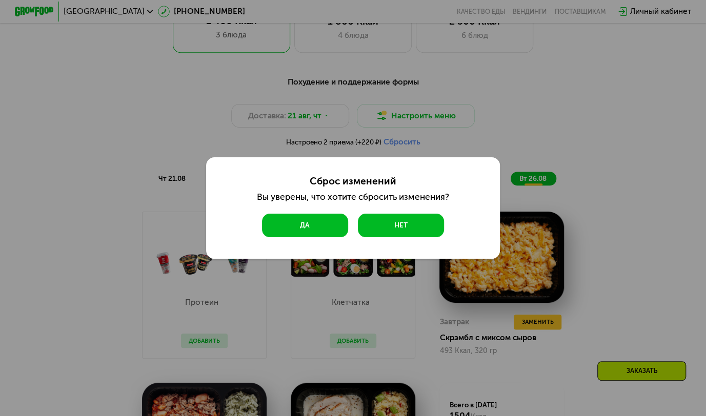
click at [321, 227] on button "Да" at bounding box center [305, 226] width 86 height 24
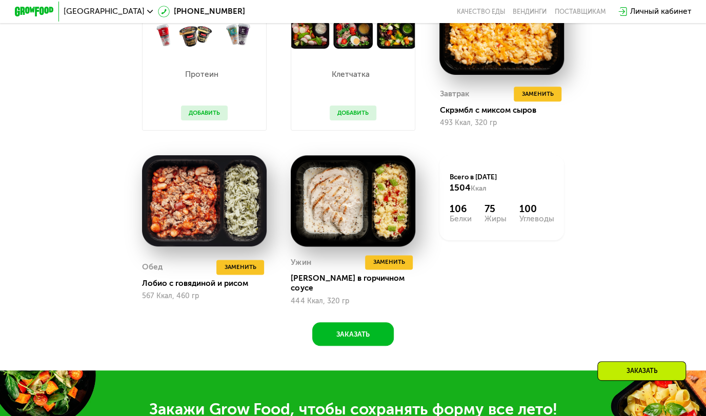
scroll to position [681, 0]
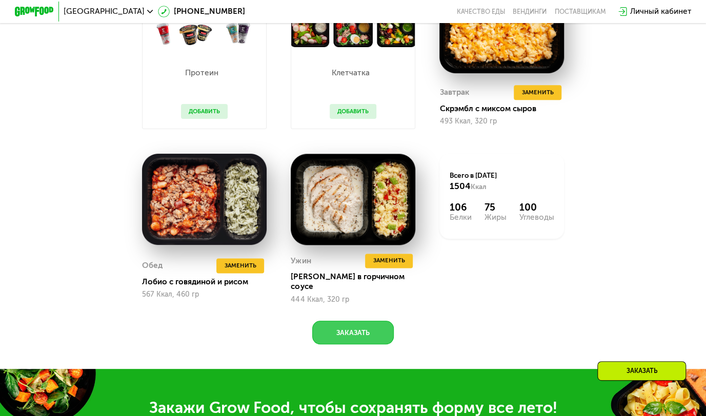
click at [370, 339] on button "Заказать" at bounding box center [352, 333] width 81 height 24
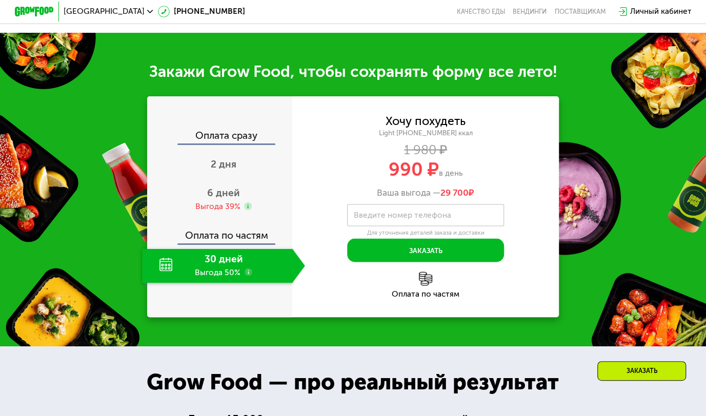
scroll to position [1050, 0]
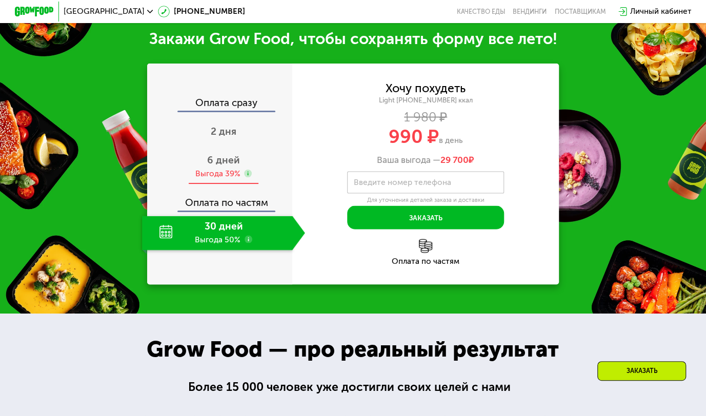
click at [245, 174] on use at bounding box center [248, 174] width 8 height 8
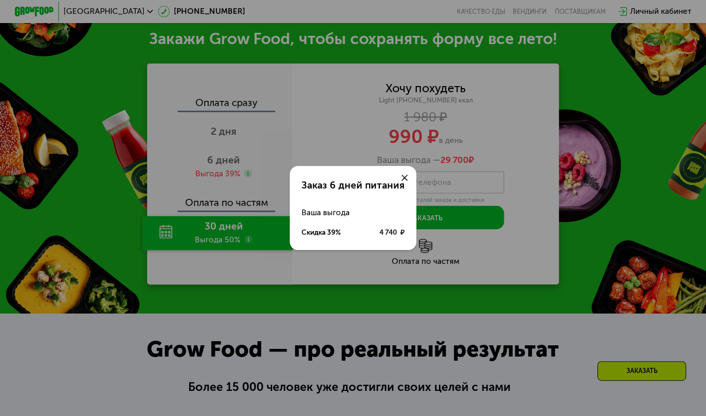
click at [402, 176] on icon at bounding box center [404, 178] width 6 height 6
